Goal: Information Seeking & Learning: Learn about a topic

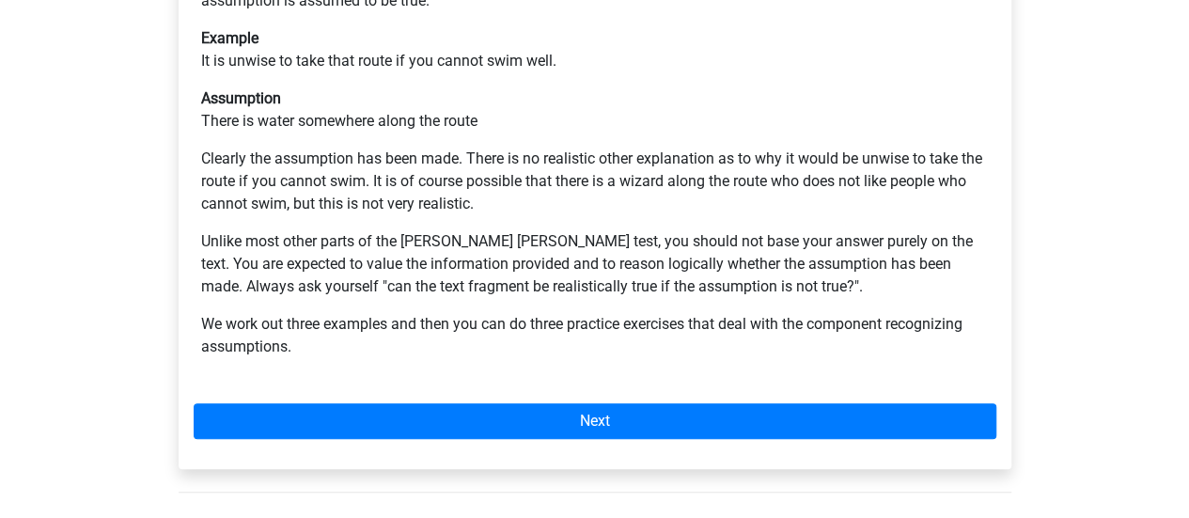
scroll to position [498, 0]
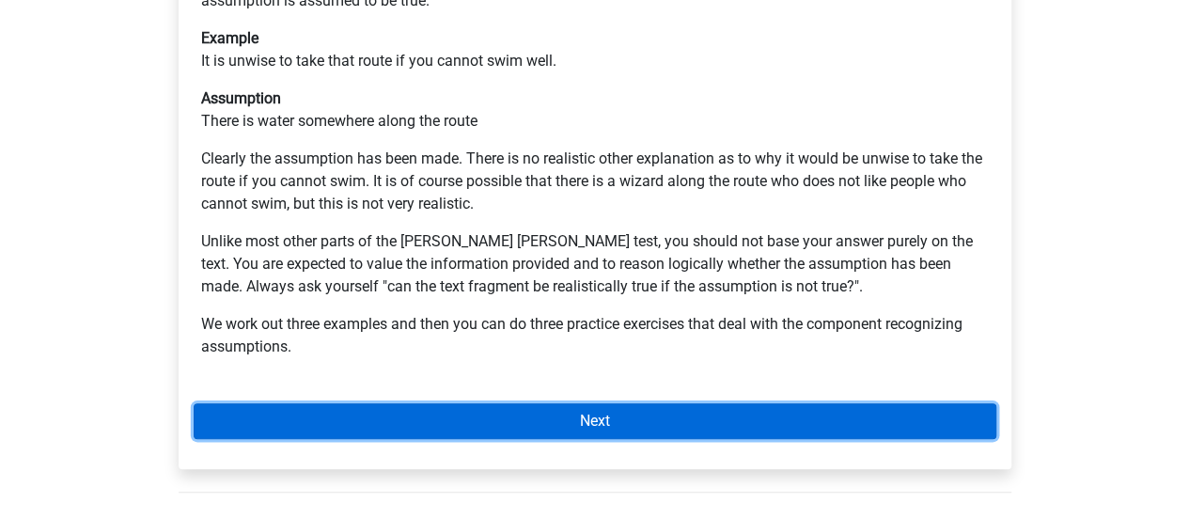
click at [601, 403] on link "Next" at bounding box center [595, 421] width 803 height 36
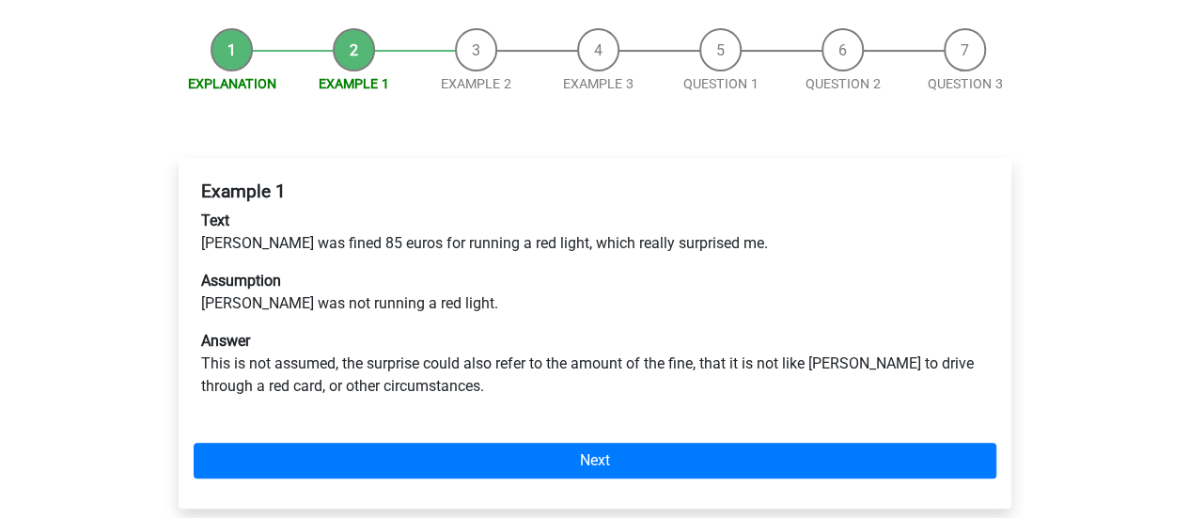
scroll to position [235, 0]
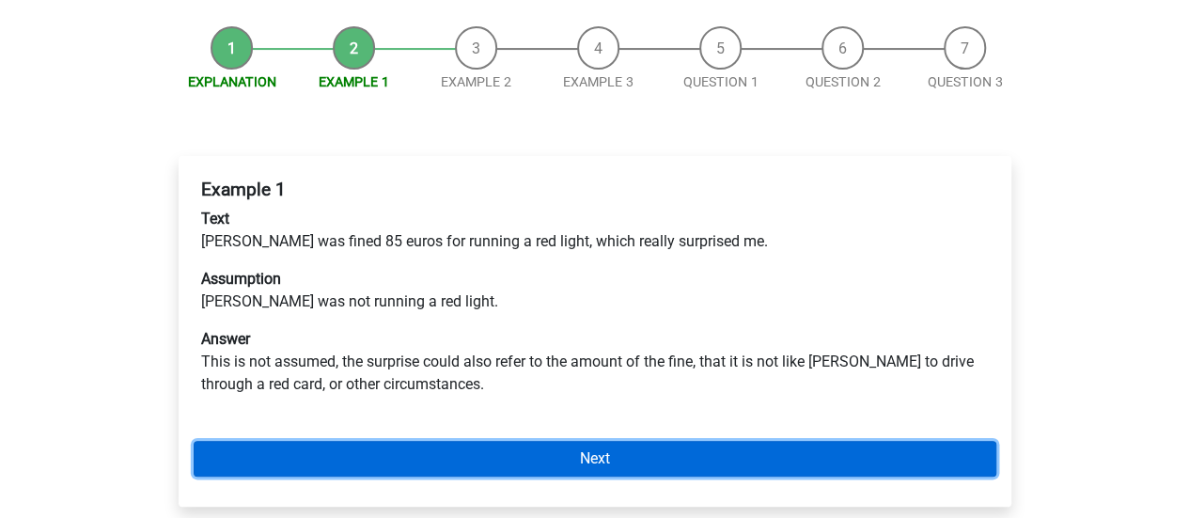
click at [616, 441] on link "Next" at bounding box center [595, 459] width 803 height 36
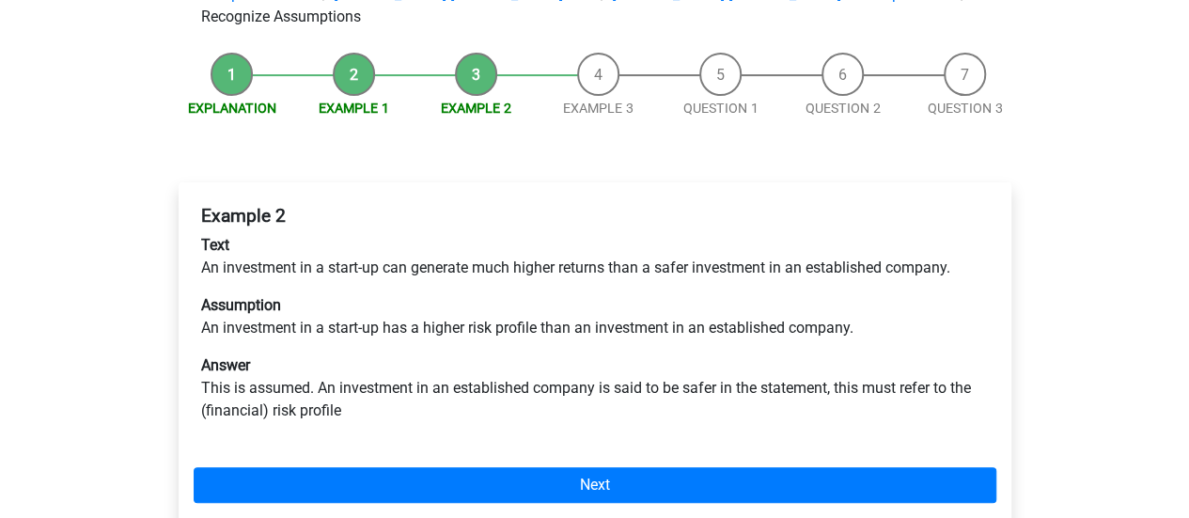
scroll to position [213, 0]
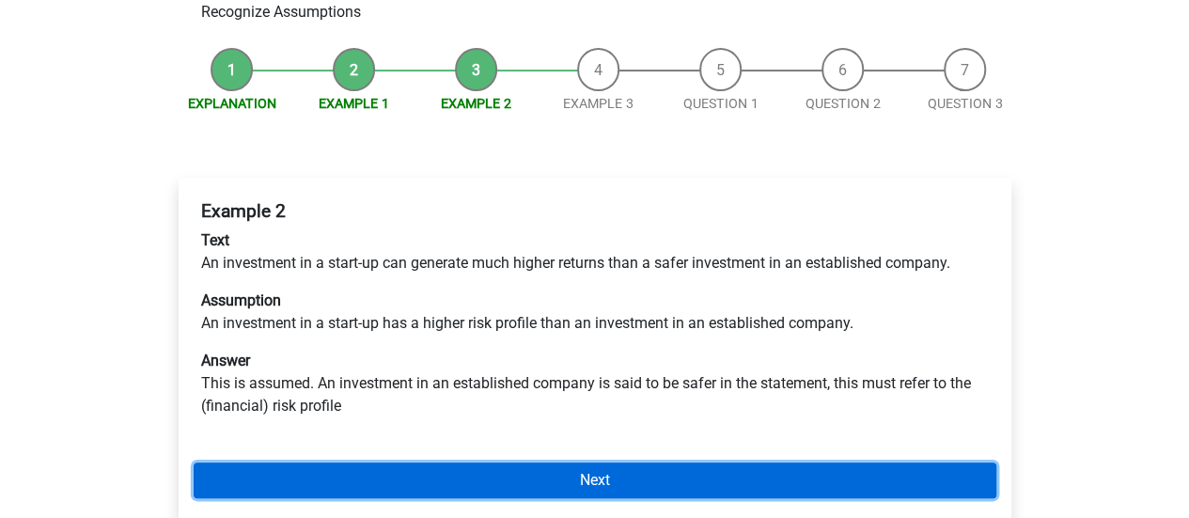
click at [613, 462] on link "Next" at bounding box center [595, 480] width 803 height 36
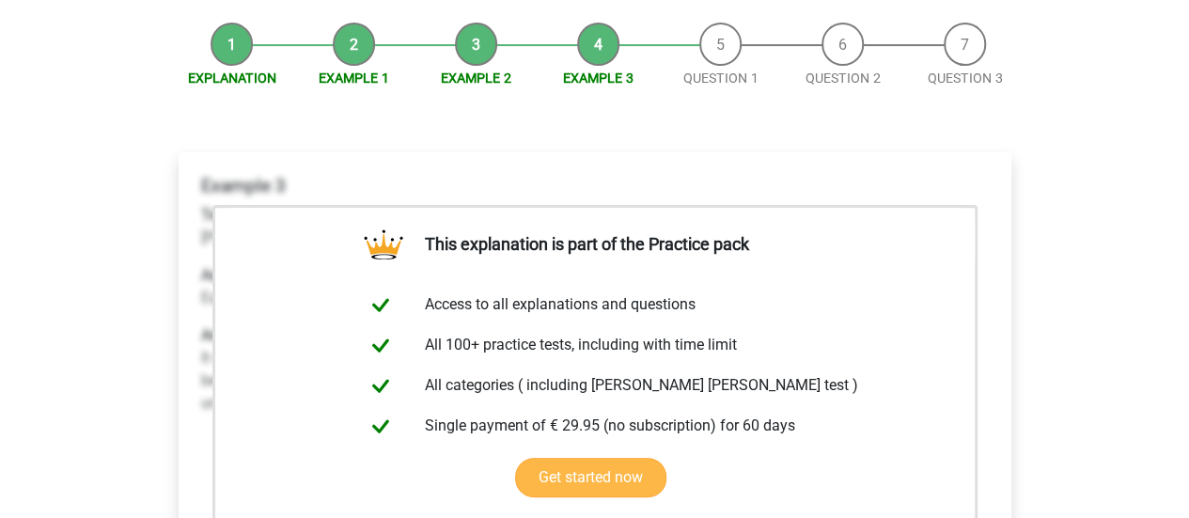
scroll to position [241, 0]
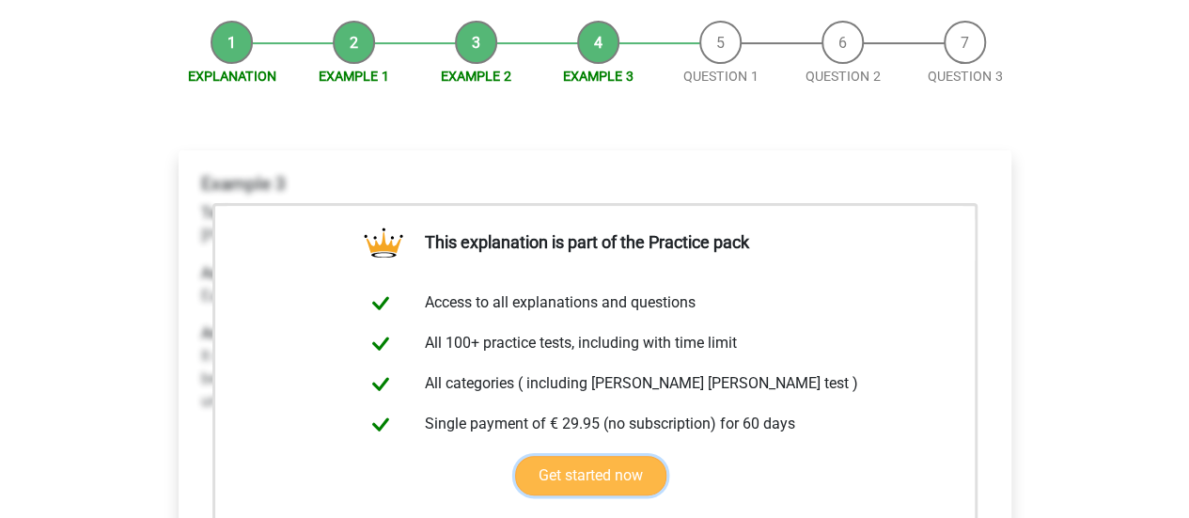
click at [604, 456] on link "Get started now" at bounding box center [590, 475] width 151 height 39
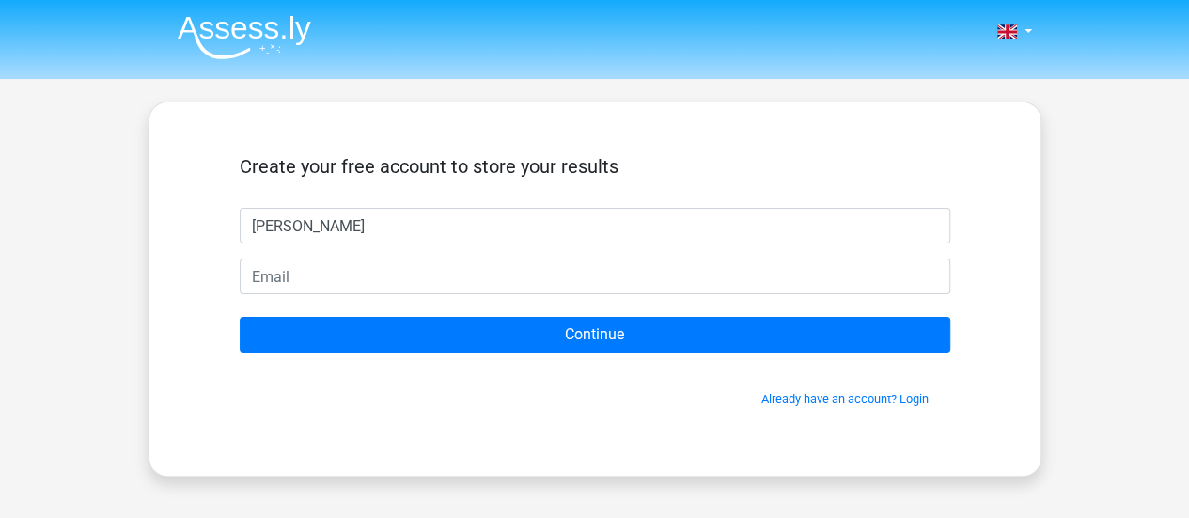
type input "Katy"
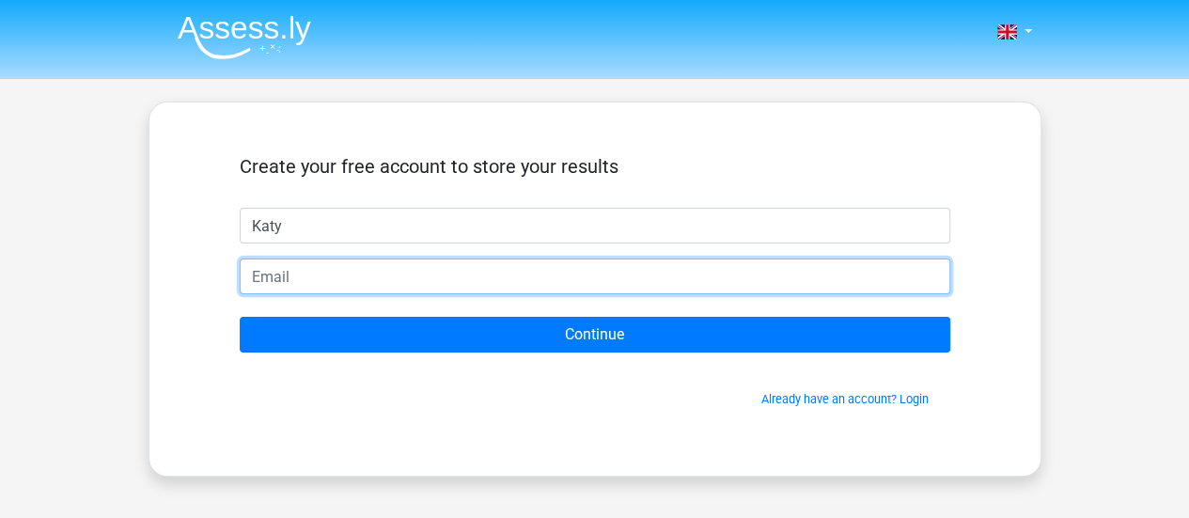
click at [323, 287] on input "email" at bounding box center [595, 276] width 710 height 36
type input "[EMAIL_ADDRESS][PERSON_NAME][DOMAIN_NAME]"
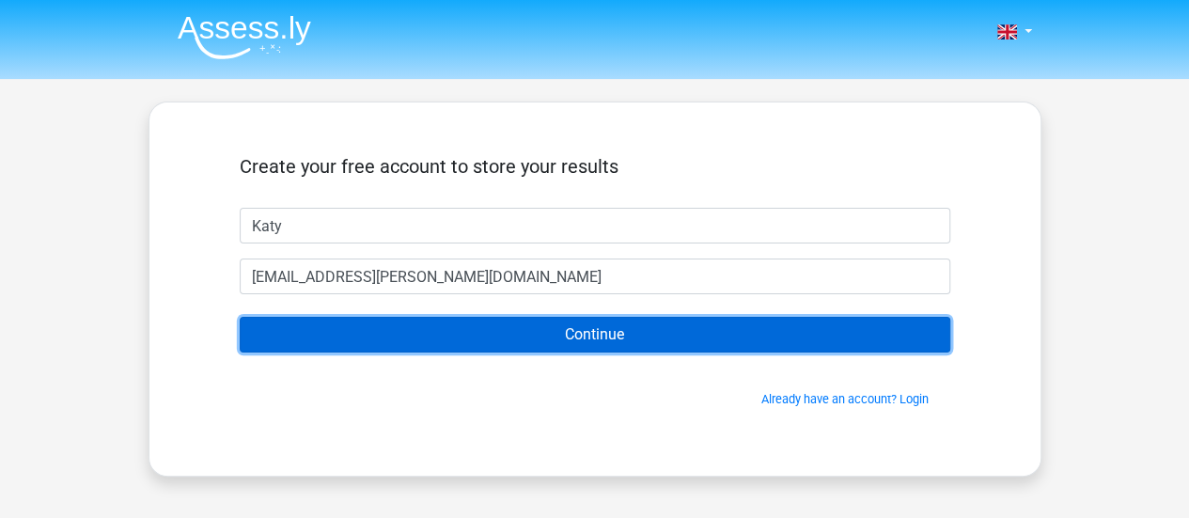
click at [513, 335] on input "Continue" at bounding box center [595, 335] width 710 height 36
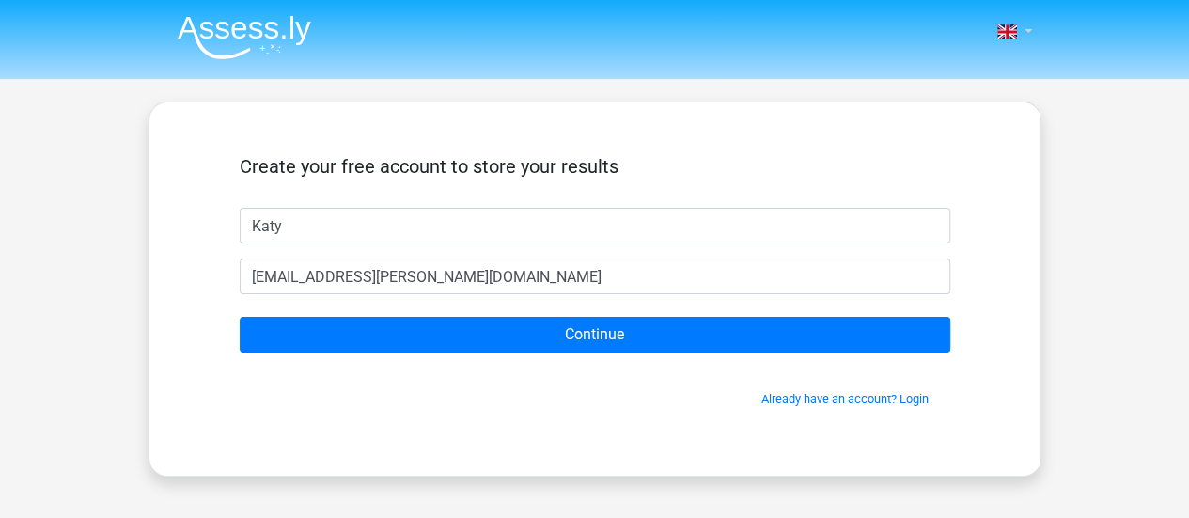
click at [1025, 23] on link at bounding box center [1009, 32] width 38 height 23
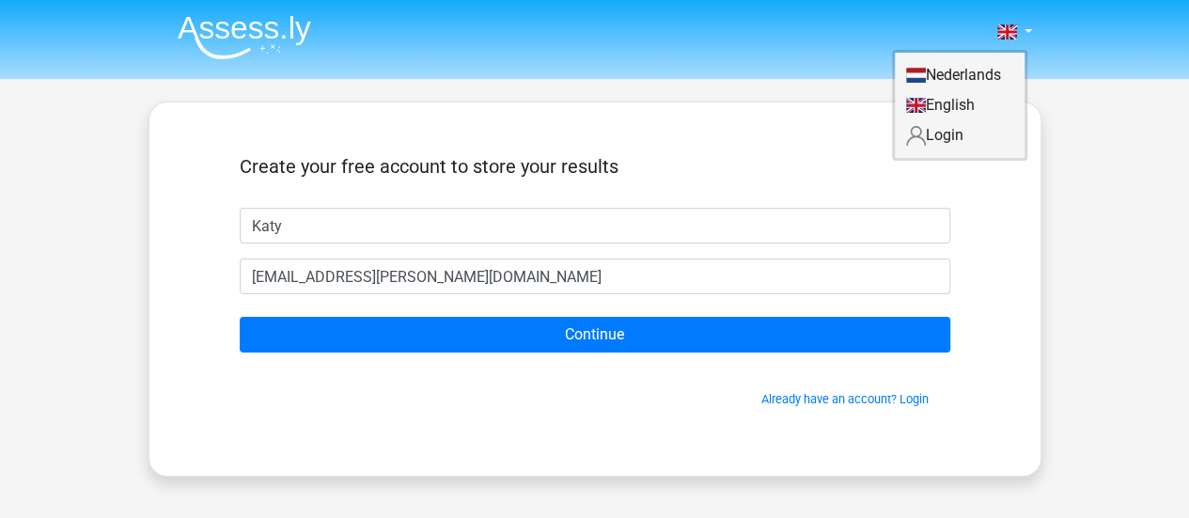
click at [957, 104] on link "English" at bounding box center [960, 105] width 130 height 30
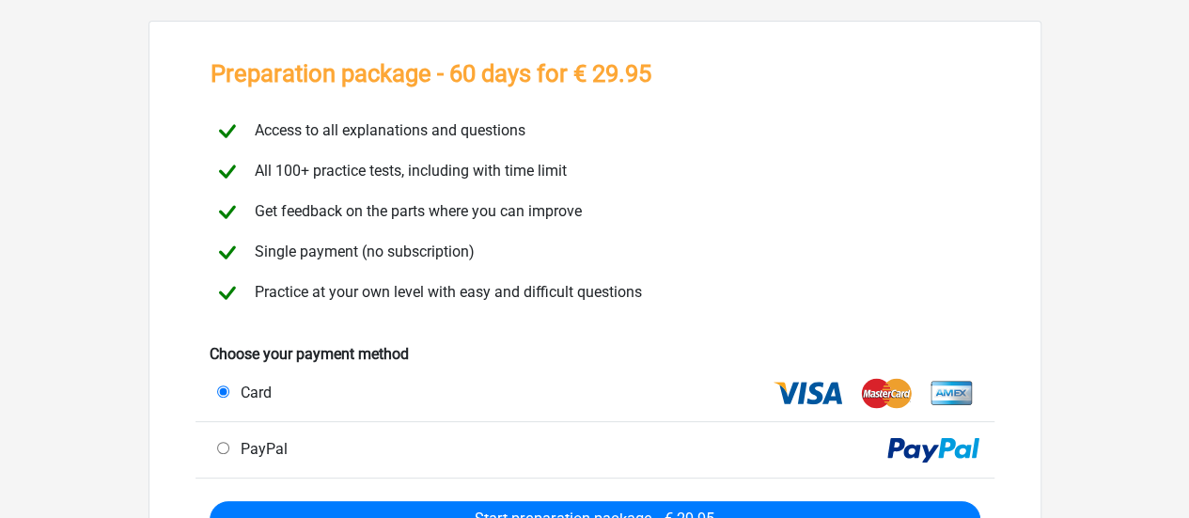
scroll to position [77, 0]
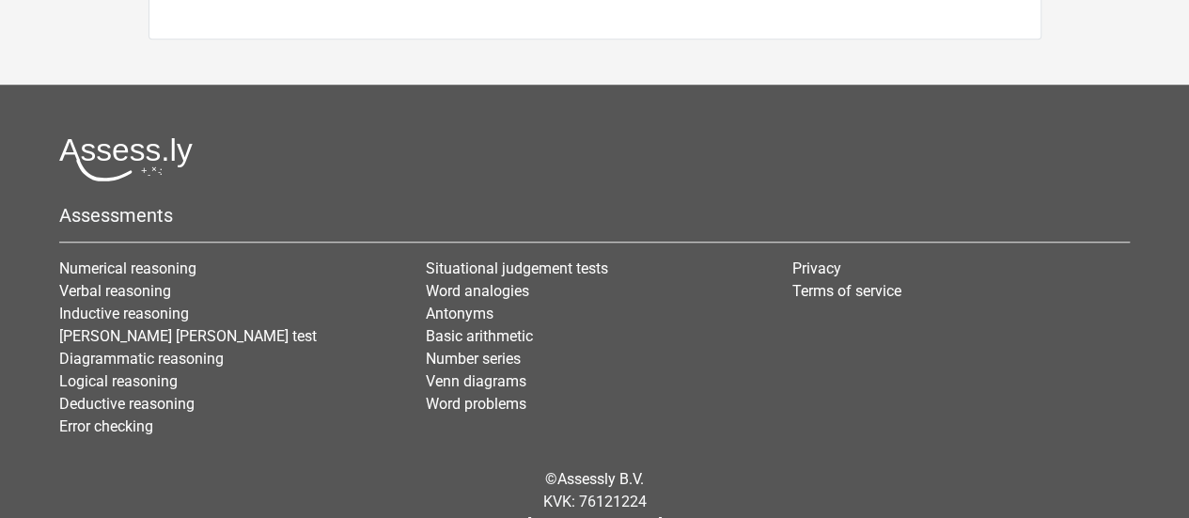
scroll to position [769, 0]
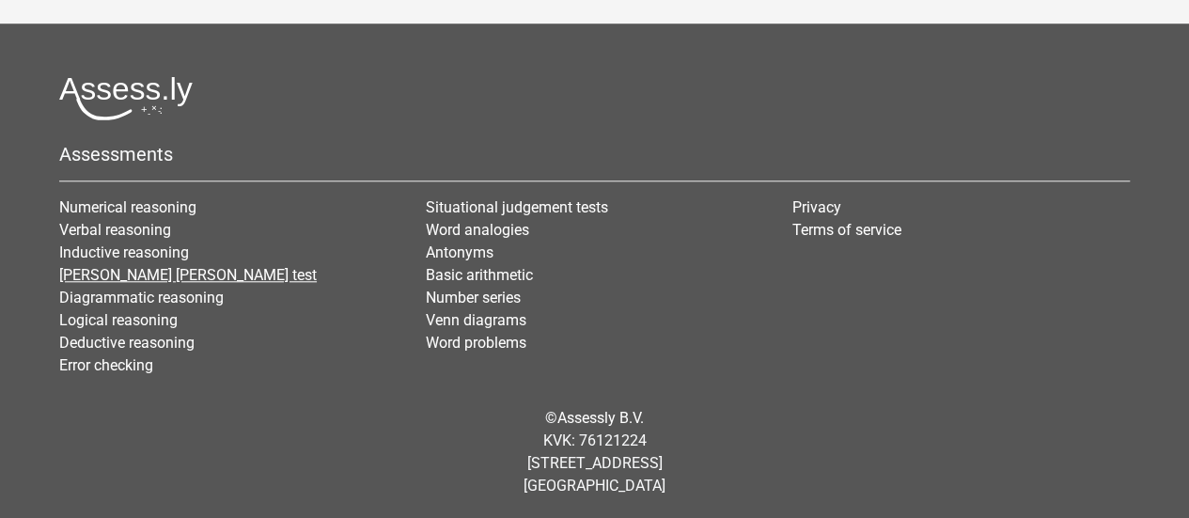
click at [107, 277] on link "[PERSON_NAME] [PERSON_NAME] test" at bounding box center [187, 275] width 257 height 18
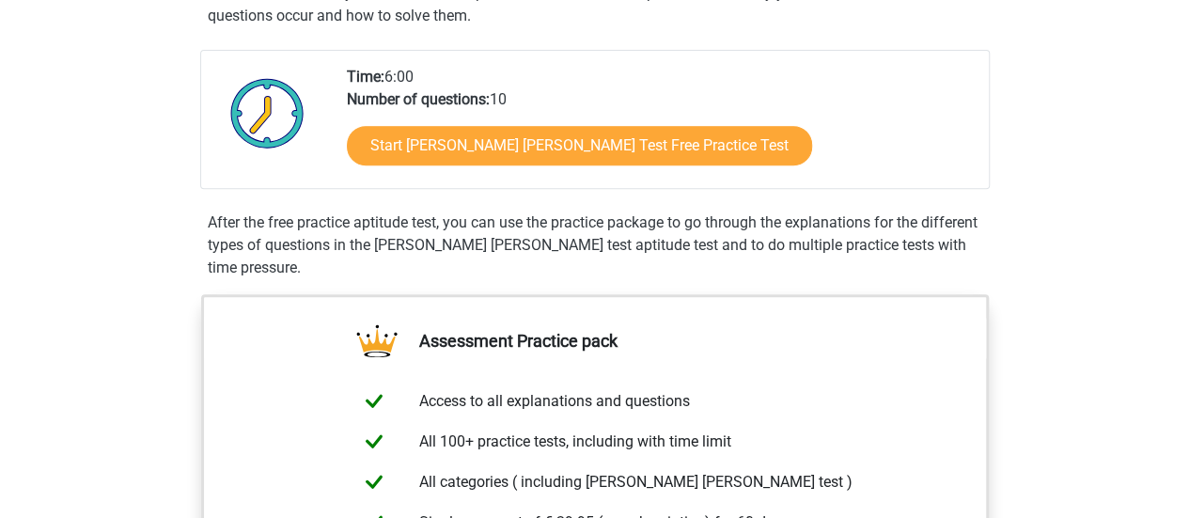
scroll to position [395, 0]
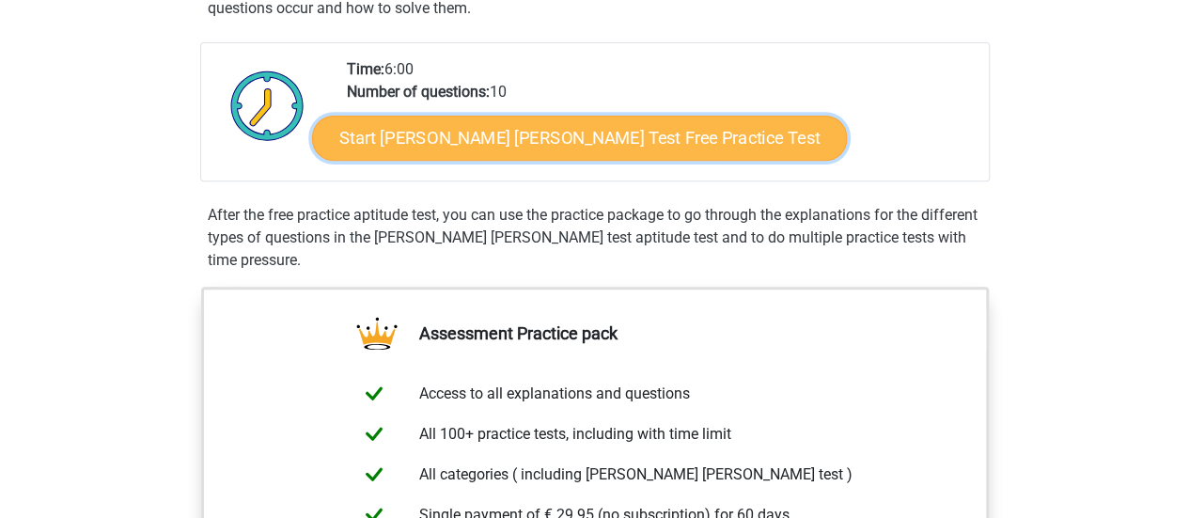
click at [433, 133] on link "Start Watson Glaser Test Free Practice Test" at bounding box center [579, 138] width 535 height 45
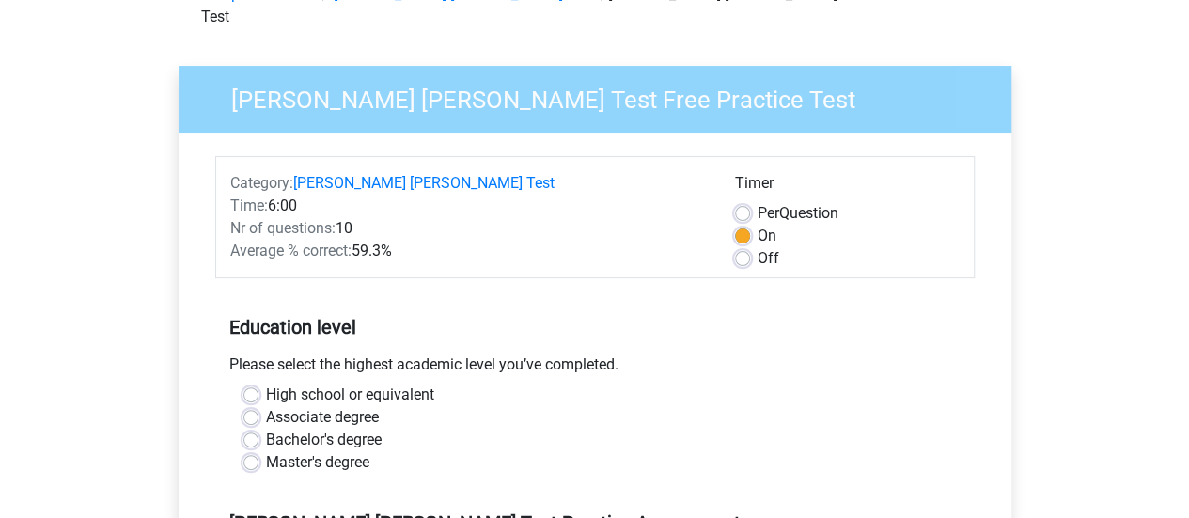
scroll to position [115, 0]
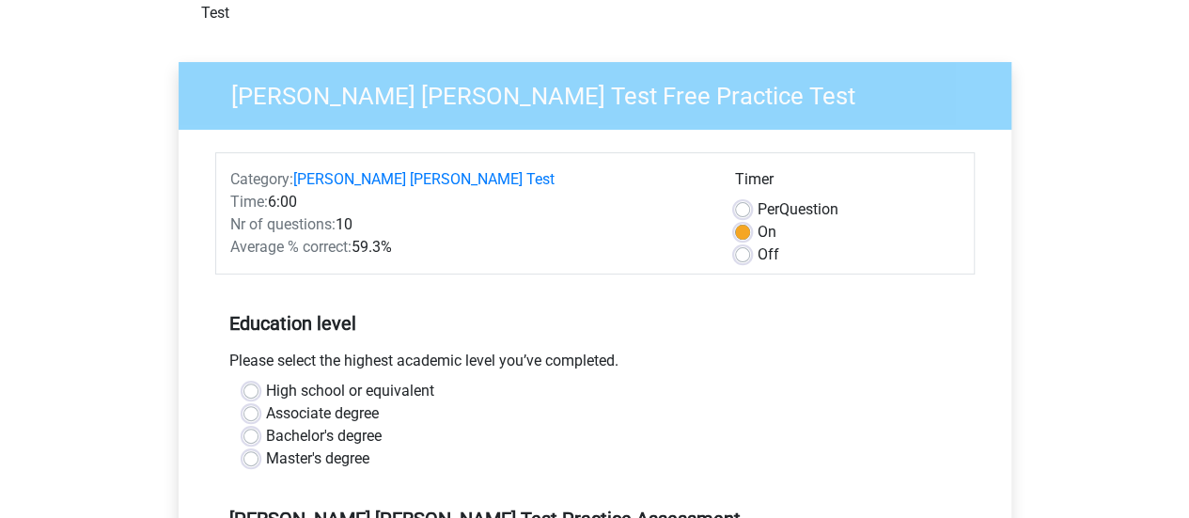
click at [757, 243] on label "Off" at bounding box center [768, 254] width 22 height 23
click at [738, 243] on input "Off" at bounding box center [742, 252] width 15 height 19
radio input "true"
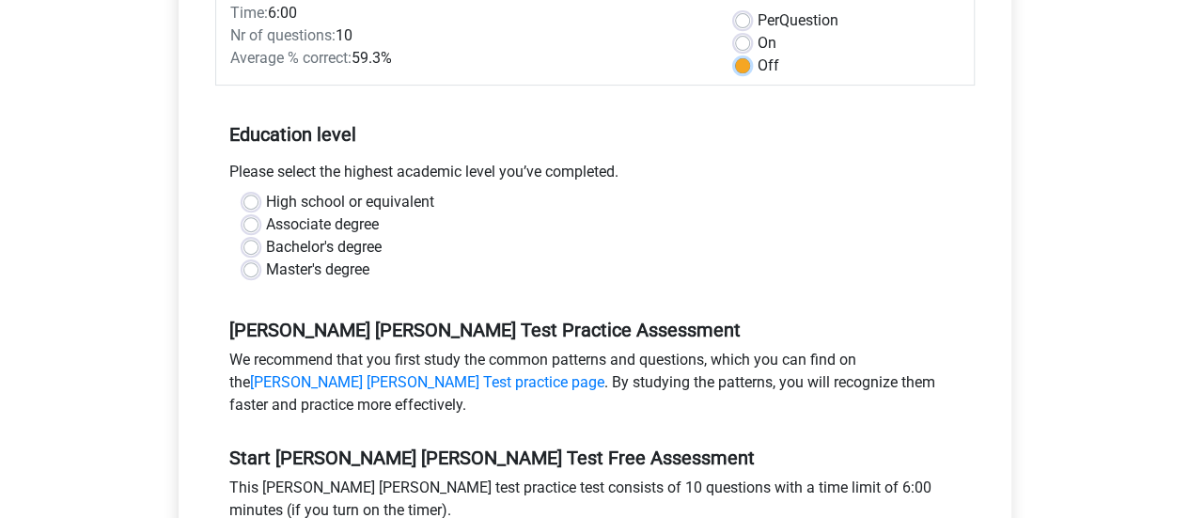
scroll to position [306, 0]
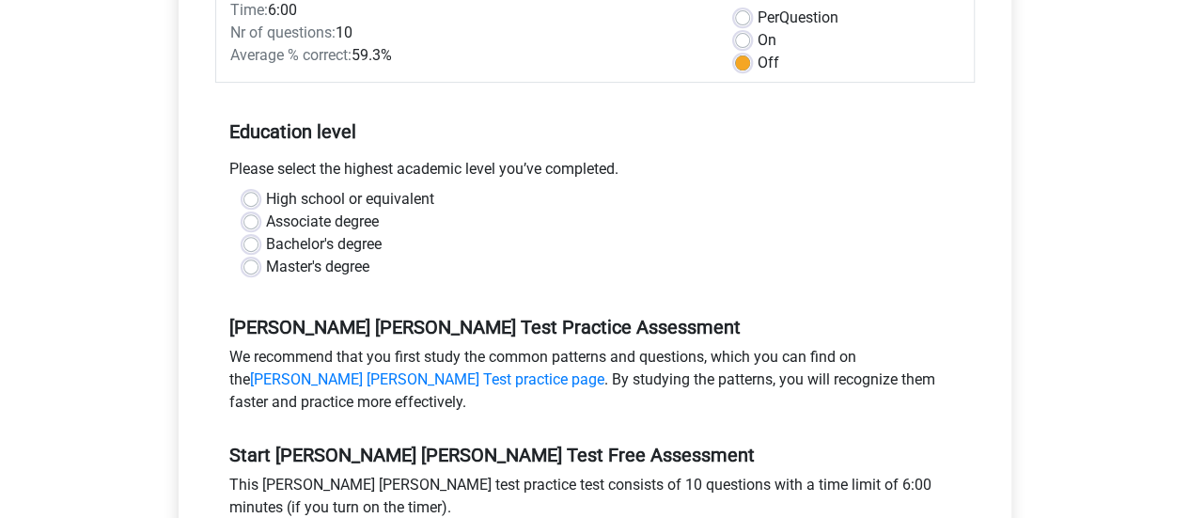
click at [266, 233] on label "Bachelor's degree" at bounding box center [324, 244] width 116 height 23
click at [248, 233] on input "Bachelor's degree" at bounding box center [250, 242] width 15 height 19
radio input "true"
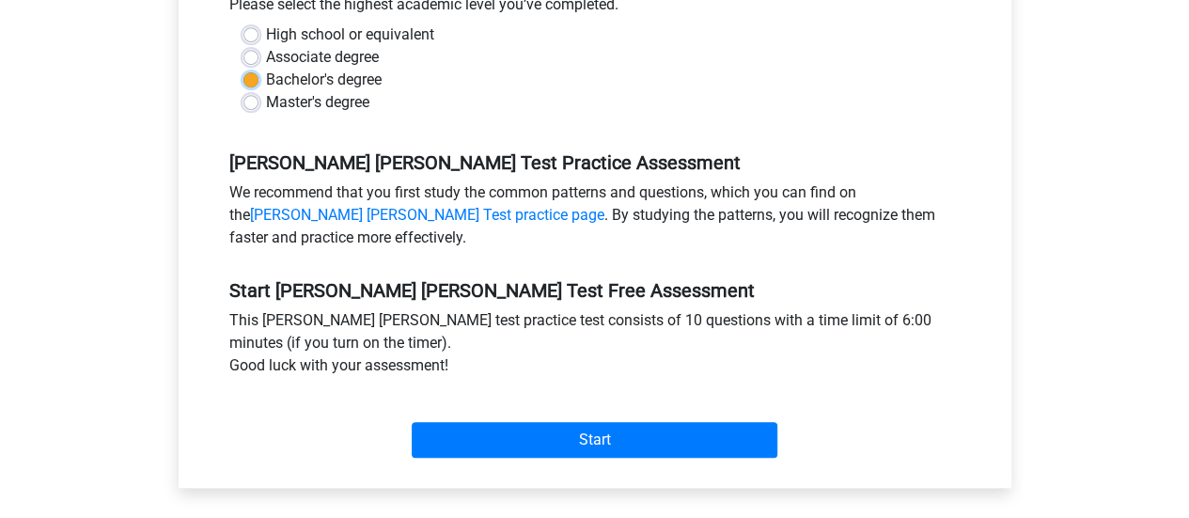
scroll to position [476, 0]
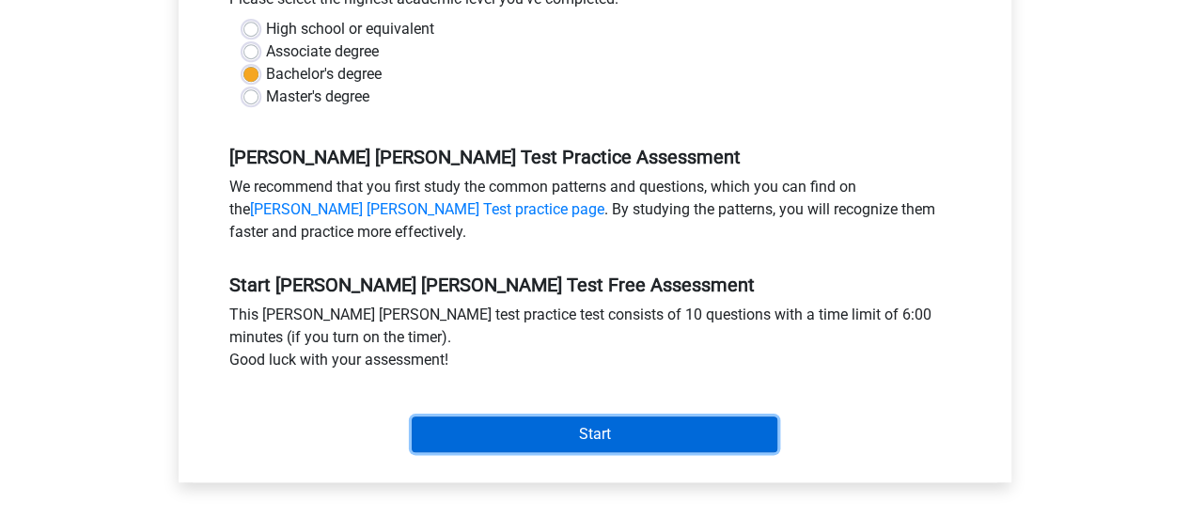
click at [600, 416] on input "Start" at bounding box center [595, 434] width 366 height 36
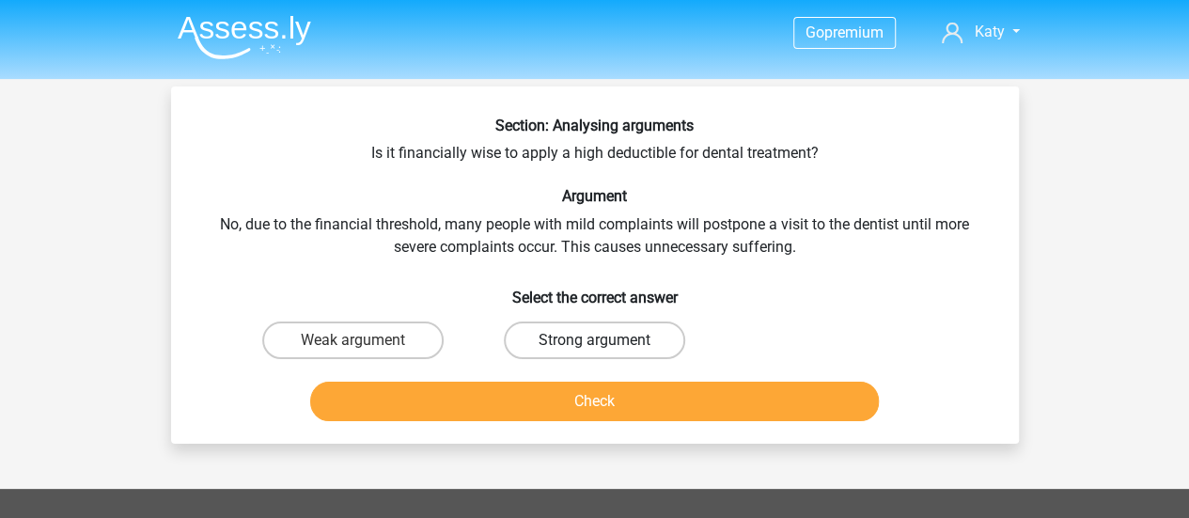
click at [561, 341] on label "Strong argument" at bounding box center [594, 340] width 181 height 38
click at [594, 341] on input "Strong argument" at bounding box center [600, 346] width 12 height 12
radio input "true"
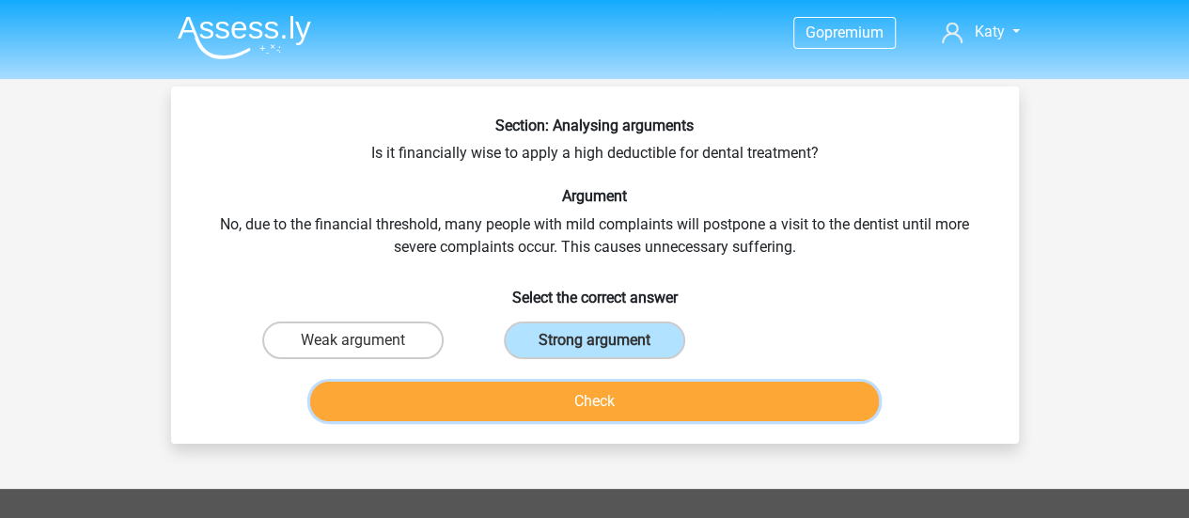
click at [554, 401] on button "Check" at bounding box center [594, 401] width 569 height 39
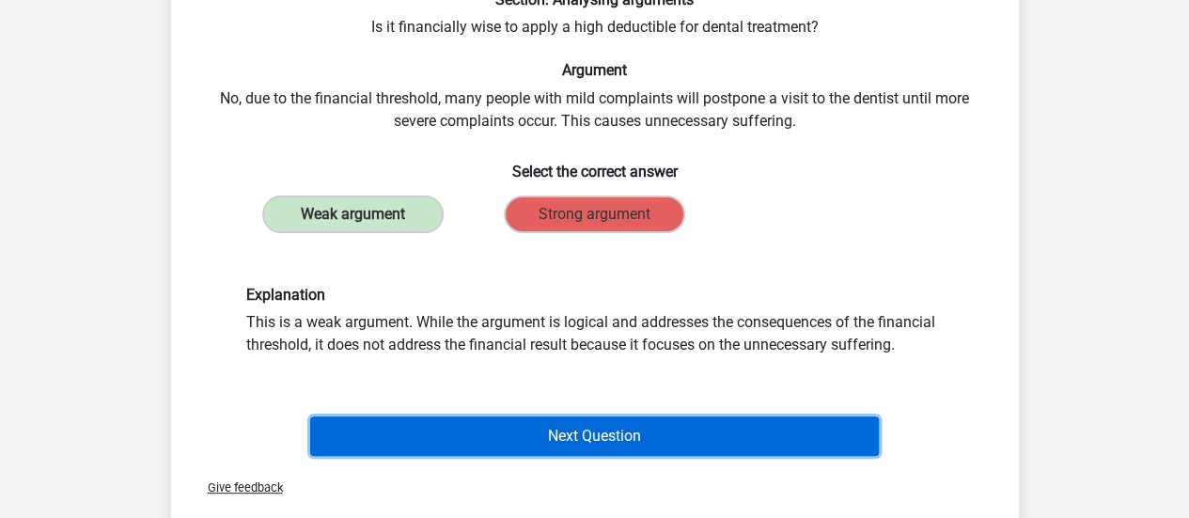
click at [519, 434] on button "Next Question" at bounding box center [594, 435] width 569 height 39
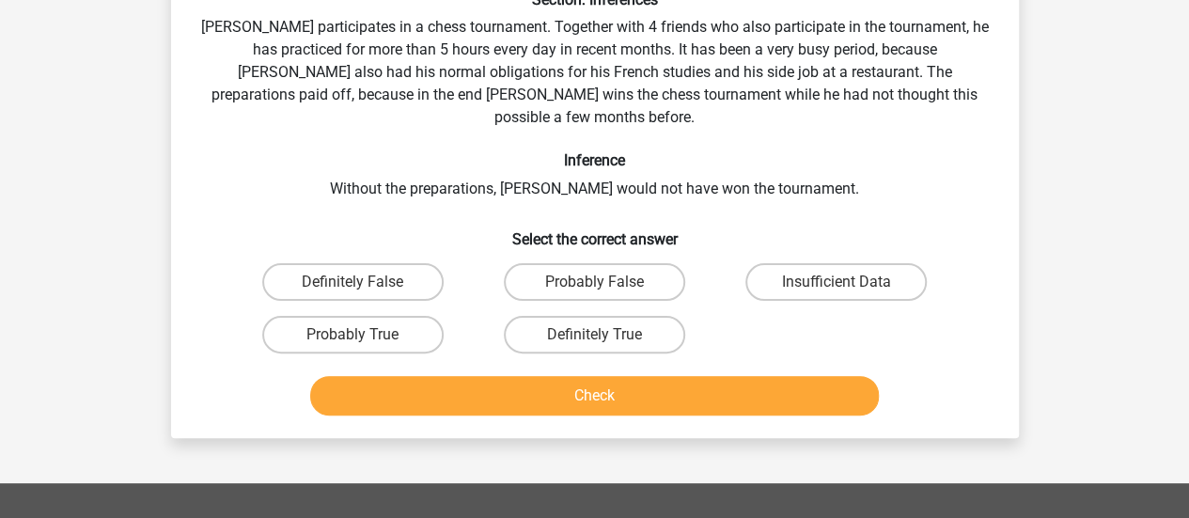
scroll to position [86, 0]
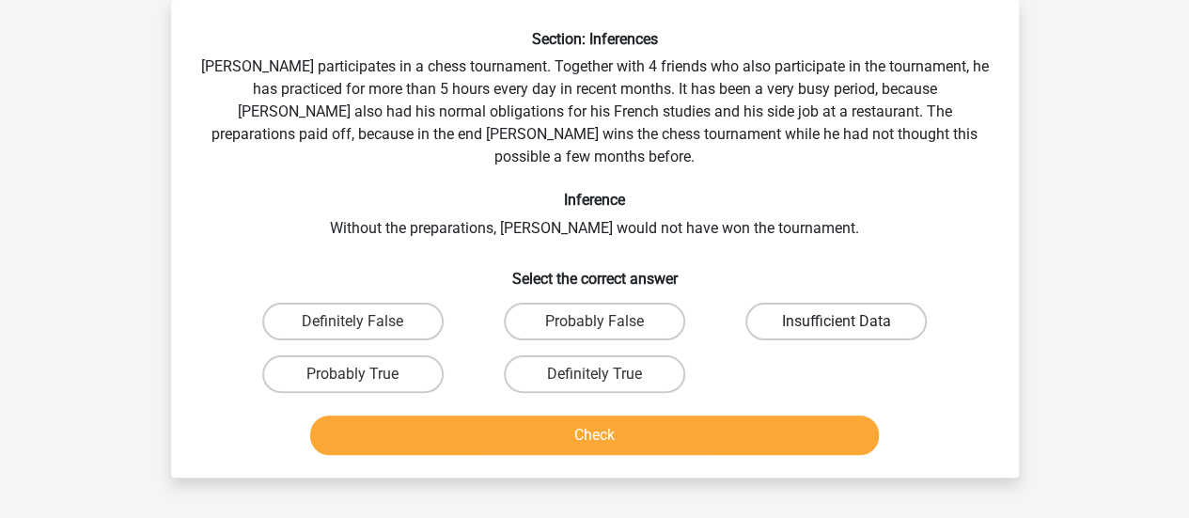
click at [870, 303] on label "Insufficient Data" at bounding box center [835, 322] width 181 height 38
click at [849, 321] on input "Insufficient Data" at bounding box center [842, 327] width 12 height 12
radio input "true"
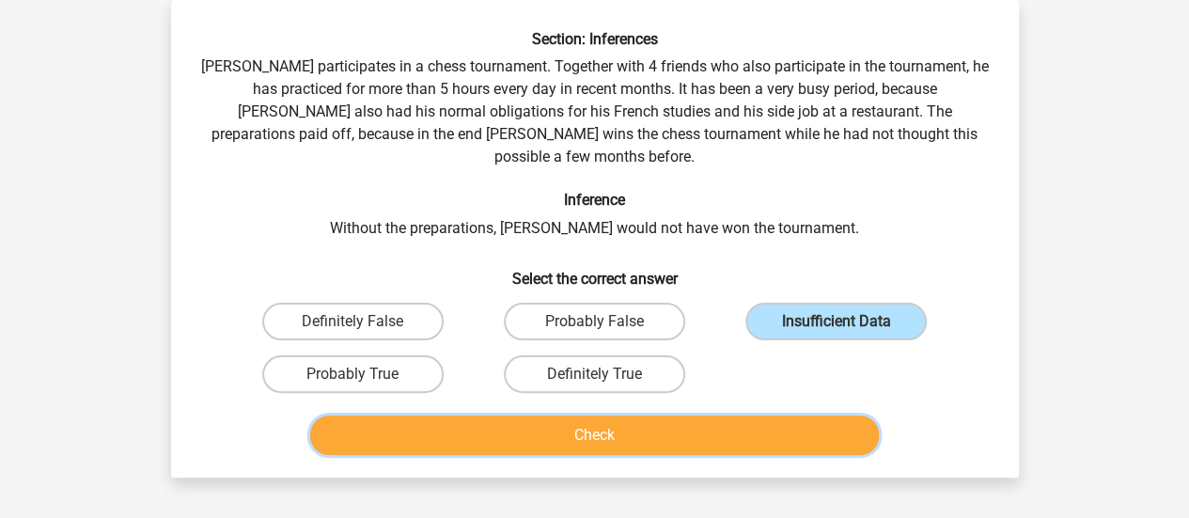
click at [716, 415] on button "Check" at bounding box center [594, 434] width 569 height 39
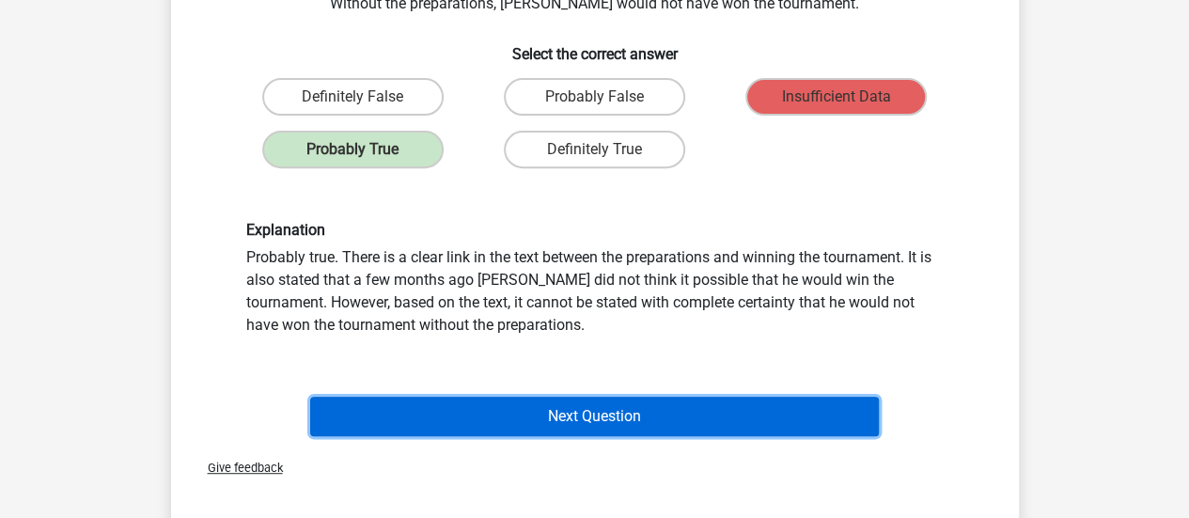
click at [663, 397] on button "Next Question" at bounding box center [594, 416] width 569 height 39
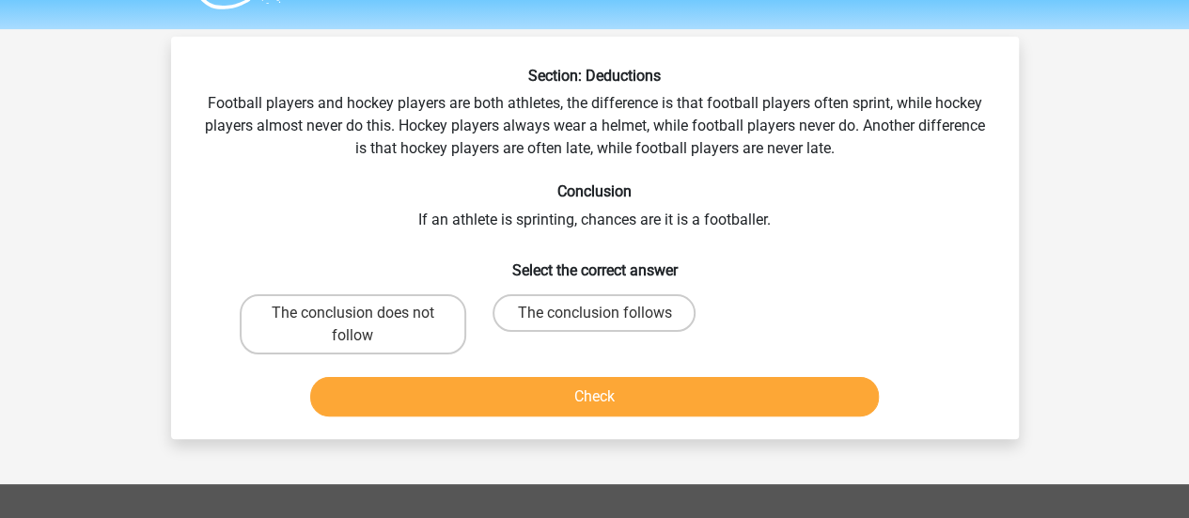
scroll to position [48, 0]
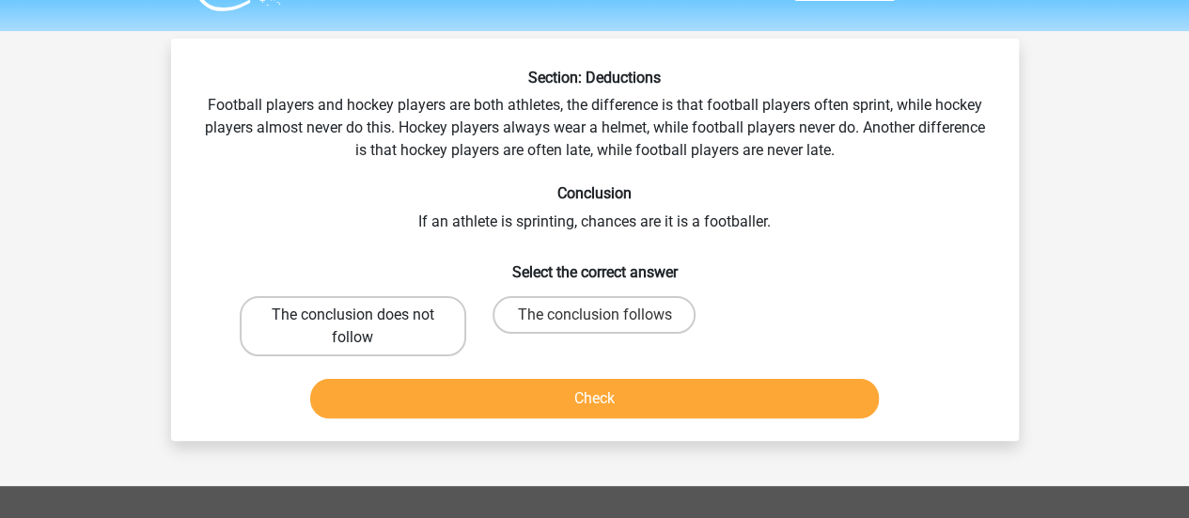
click at [343, 319] on label "The conclusion does not follow" at bounding box center [353, 326] width 226 height 60
click at [352, 319] on input "The conclusion does not follow" at bounding box center [358, 321] width 12 height 12
radio input "true"
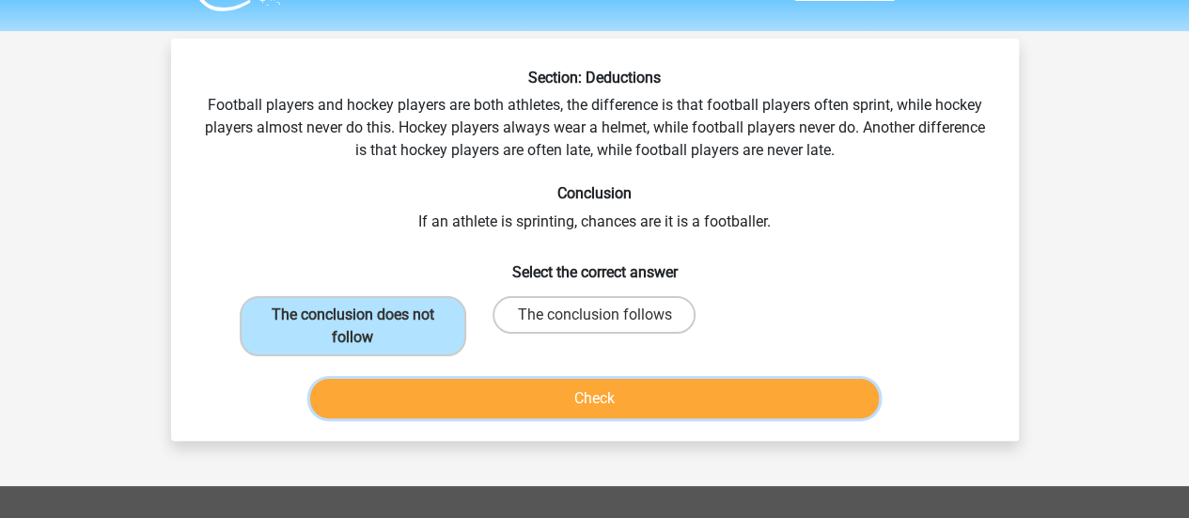
click at [592, 396] on button "Check" at bounding box center [594, 398] width 569 height 39
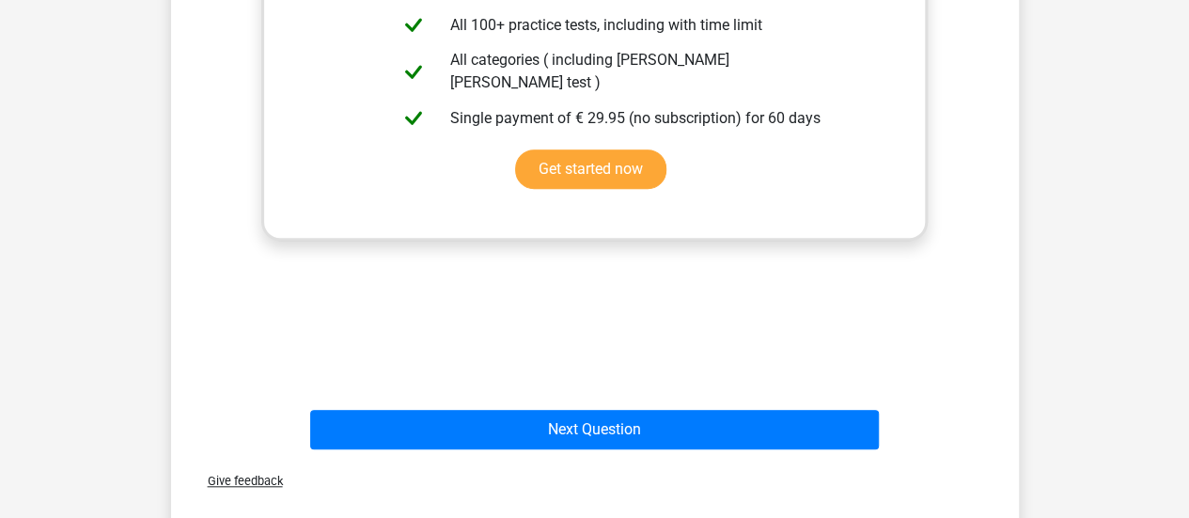
scroll to position [630, 0]
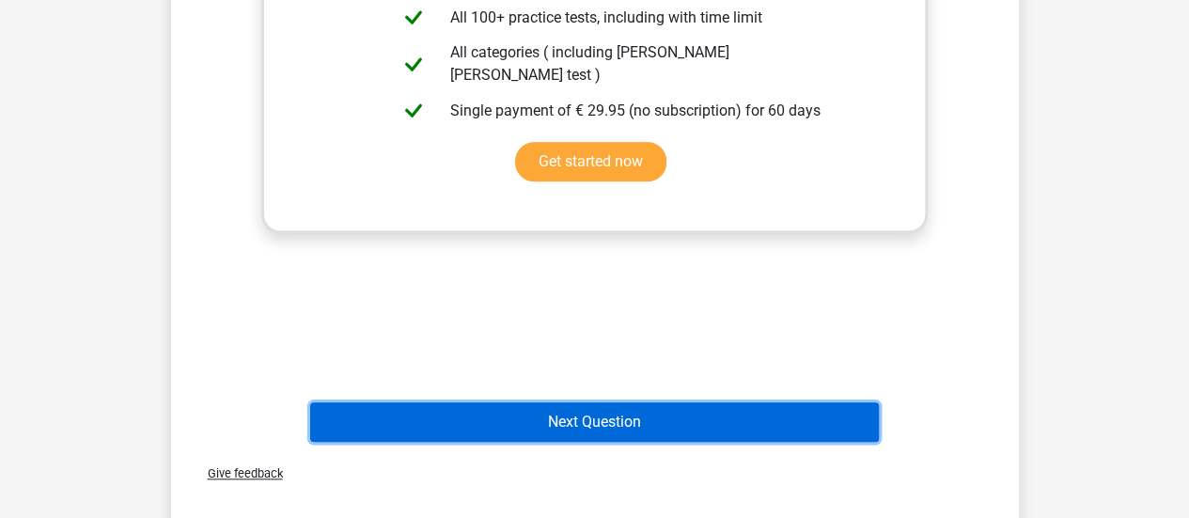
click at [592, 429] on button "Next Question" at bounding box center [594, 421] width 569 height 39
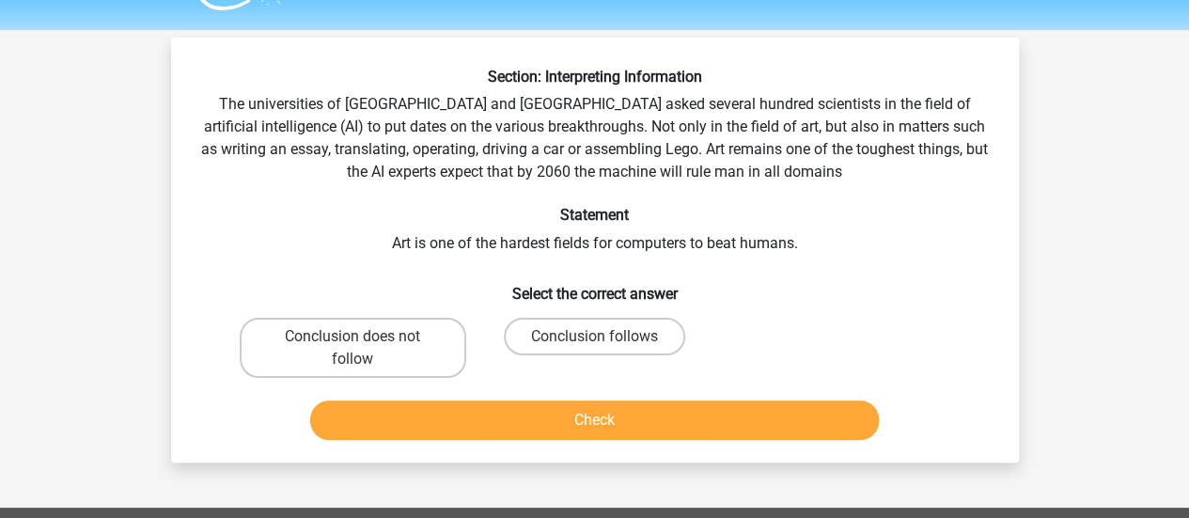
scroll to position [48, 0]
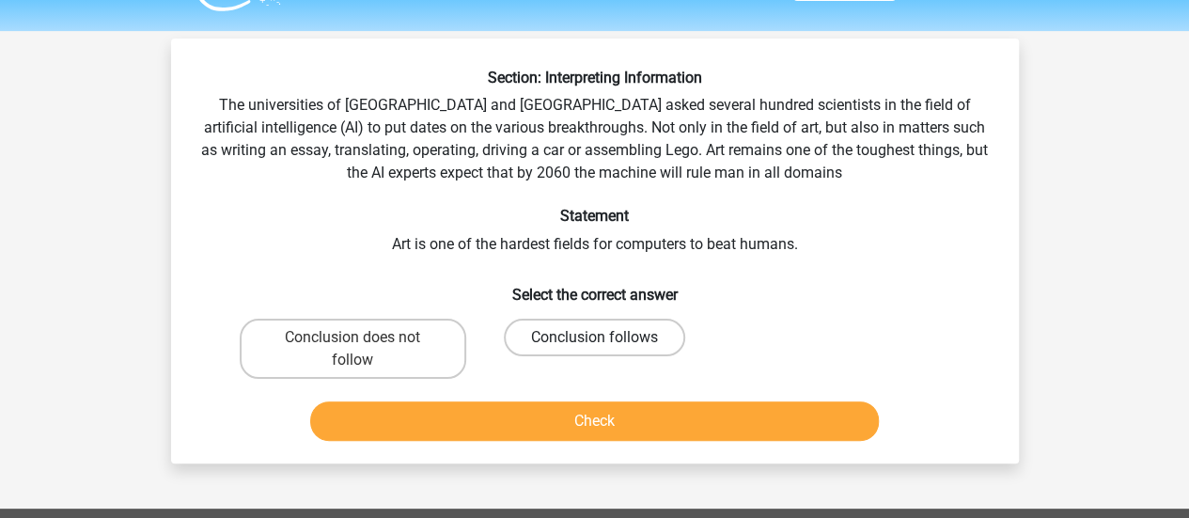
click at [630, 334] on label "Conclusion follows" at bounding box center [594, 338] width 181 height 38
click at [606, 337] on input "Conclusion follows" at bounding box center [600, 343] width 12 height 12
radio input "true"
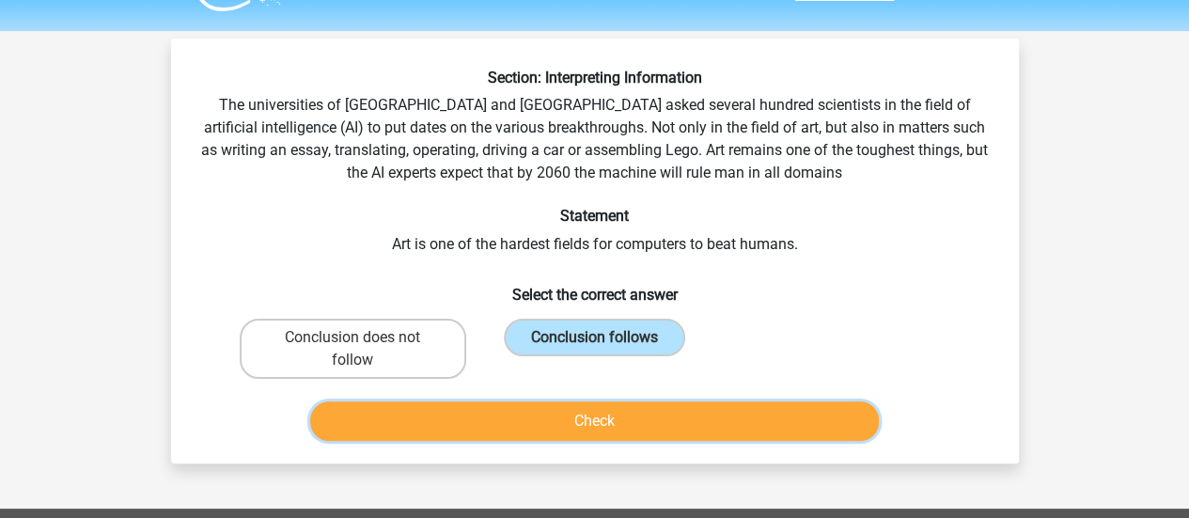
click at [635, 419] on button "Check" at bounding box center [594, 420] width 569 height 39
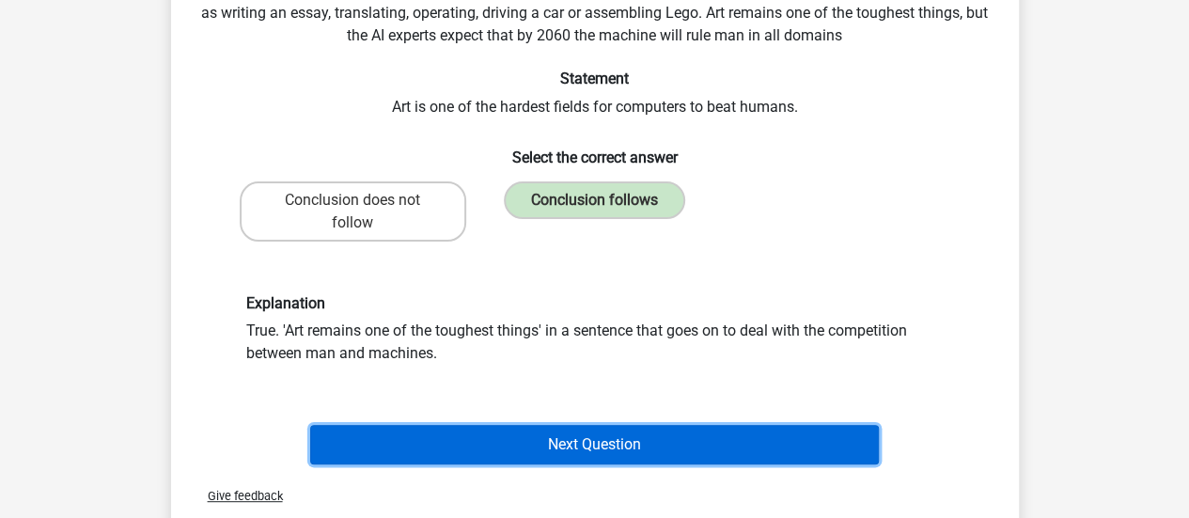
click at [613, 447] on button "Next Question" at bounding box center [594, 444] width 569 height 39
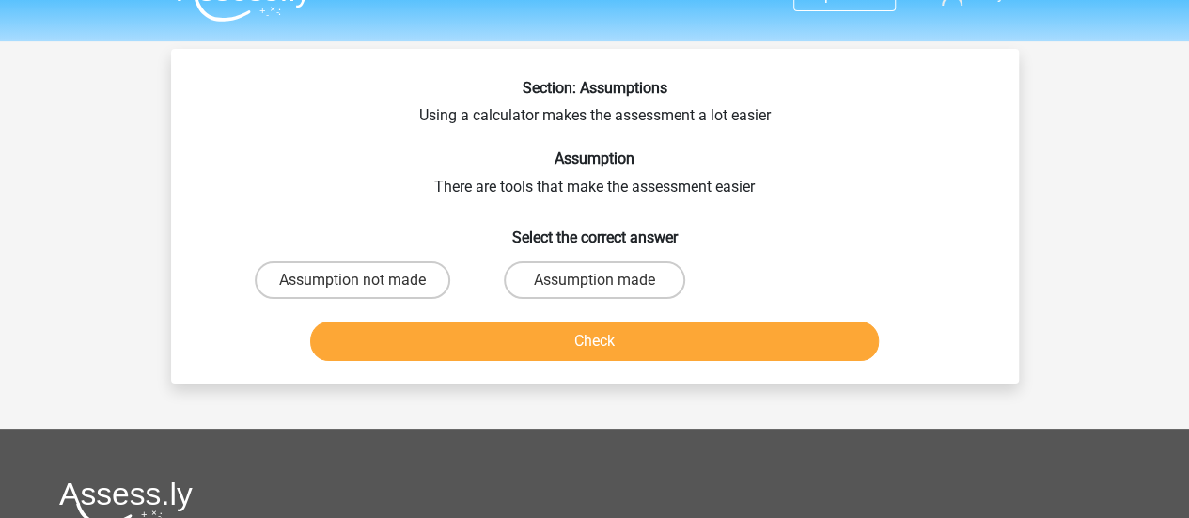
scroll to position [38, 0]
click at [370, 283] on label "Assumption not made" at bounding box center [352, 280] width 195 height 38
click at [365, 283] on input "Assumption not made" at bounding box center [358, 286] width 12 height 12
radio input "true"
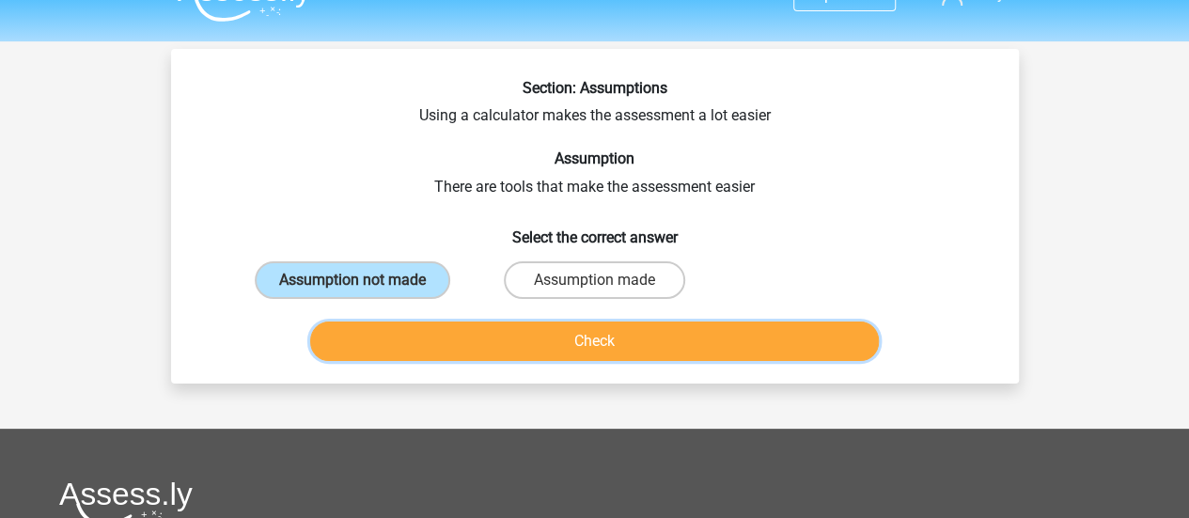
click at [512, 339] on button "Check" at bounding box center [594, 340] width 569 height 39
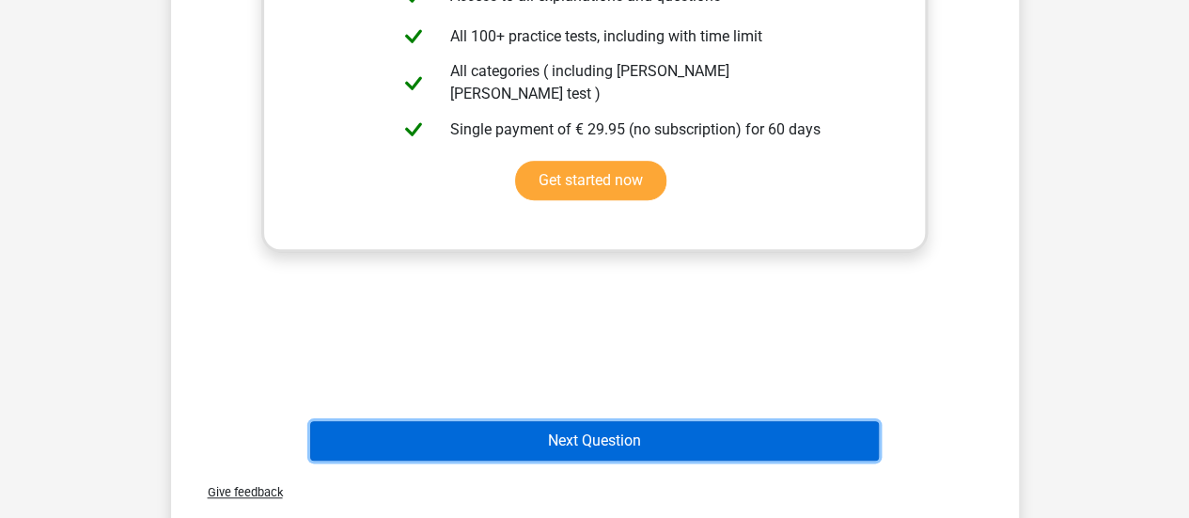
click at [617, 421] on button "Next Question" at bounding box center [594, 440] width 569 height 39
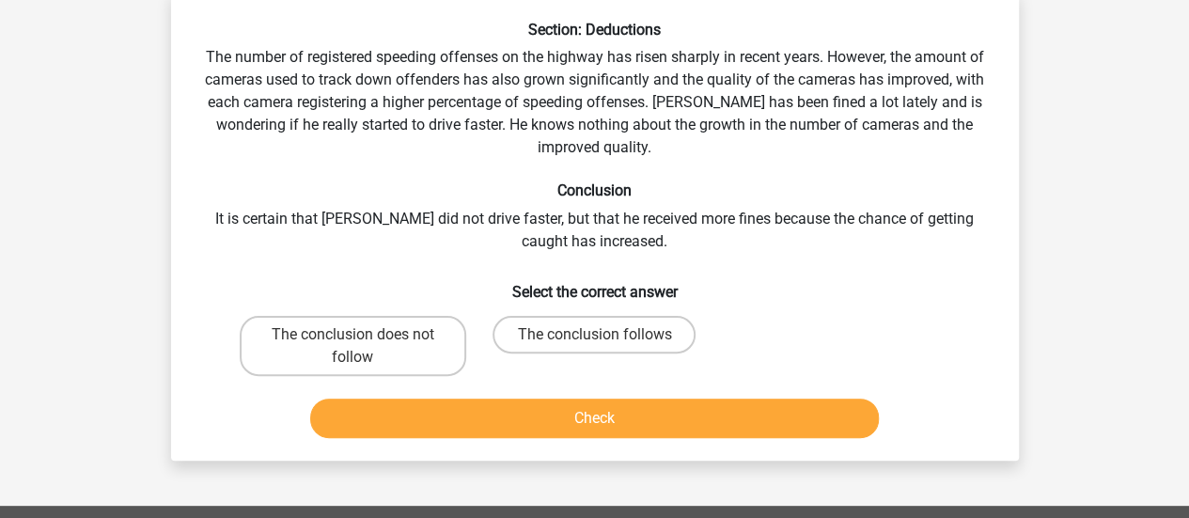
scroll to position [86, 0]
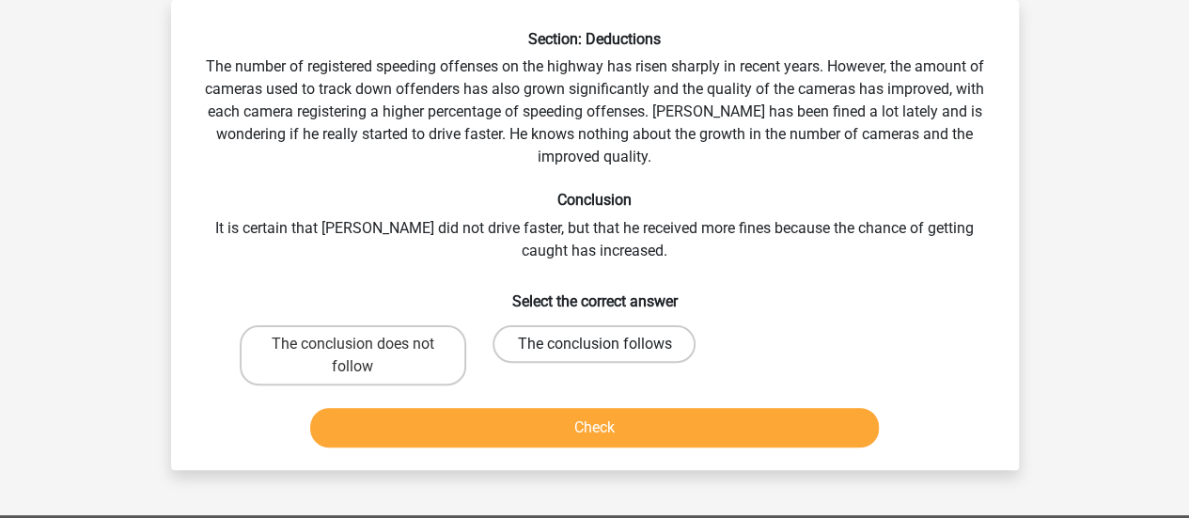
click at [645, 335] on label "The conclusion follows" at bounding box center [593, 344] width 203 height 38
click at [606, 344] on input "The conclusion follows" at bounding box center [600, 350] width 12 height 12
radio input "true"
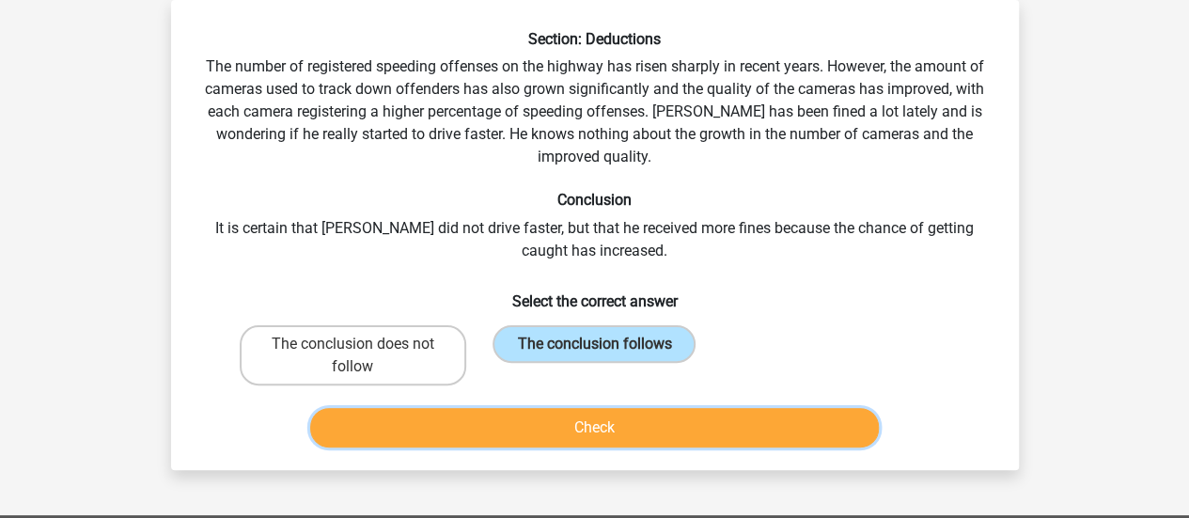
click at [645, 433] on button "Check" at bounding box center [594, 427] width 569 height 39
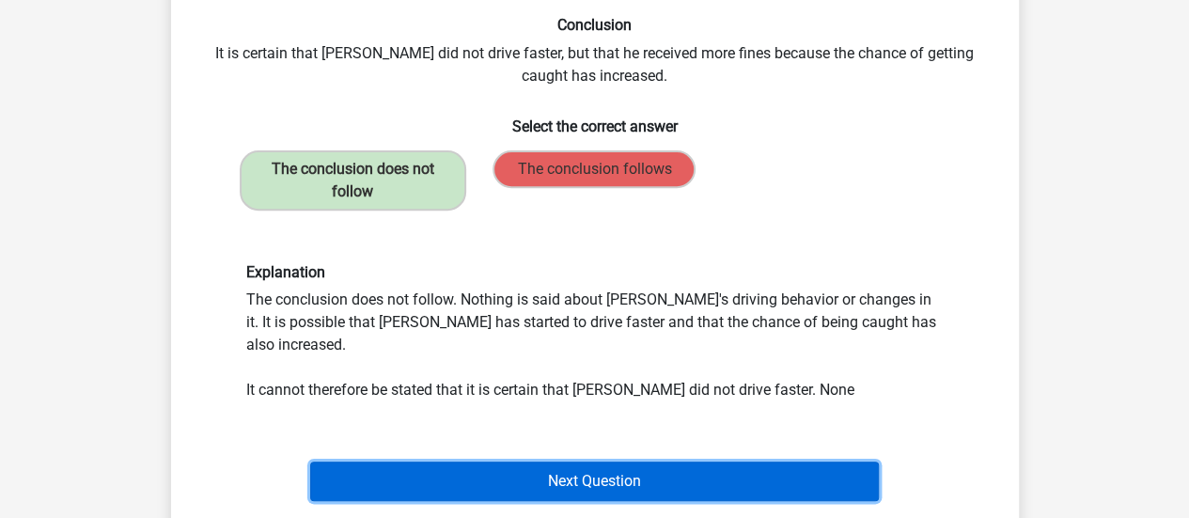
click at [615, 463] on button "Next Question" at bounding box center [594, 480] width 569 height 39
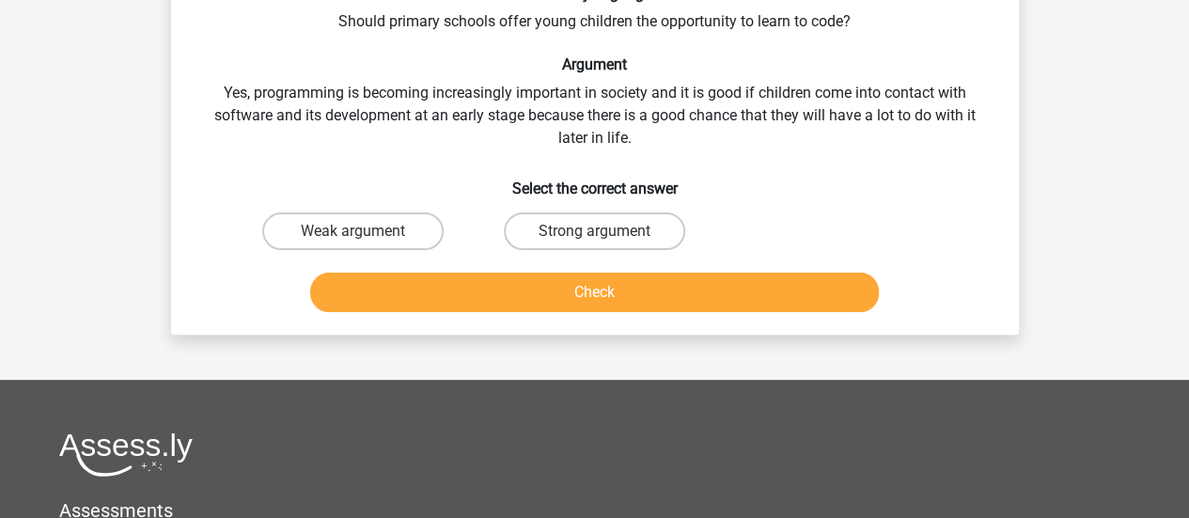
scroll to position [135, 0]
